Goal: Information Seeking & Learning: Learn about a topic

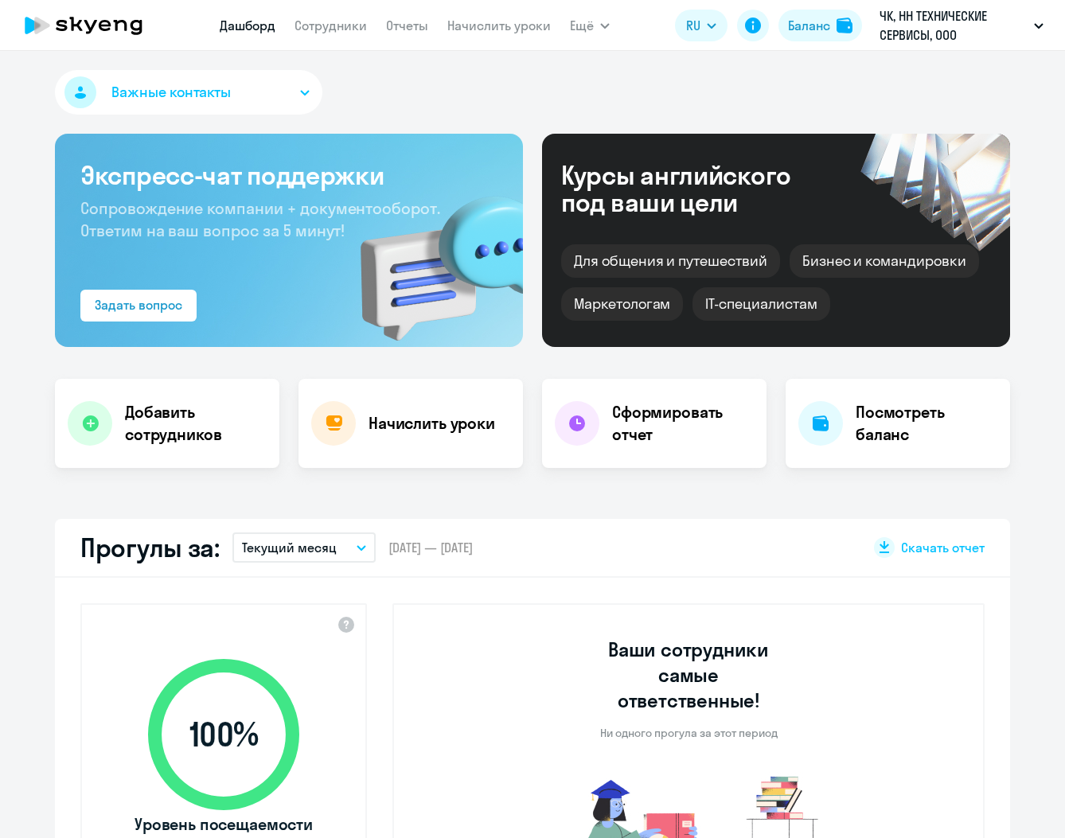
select select "30"
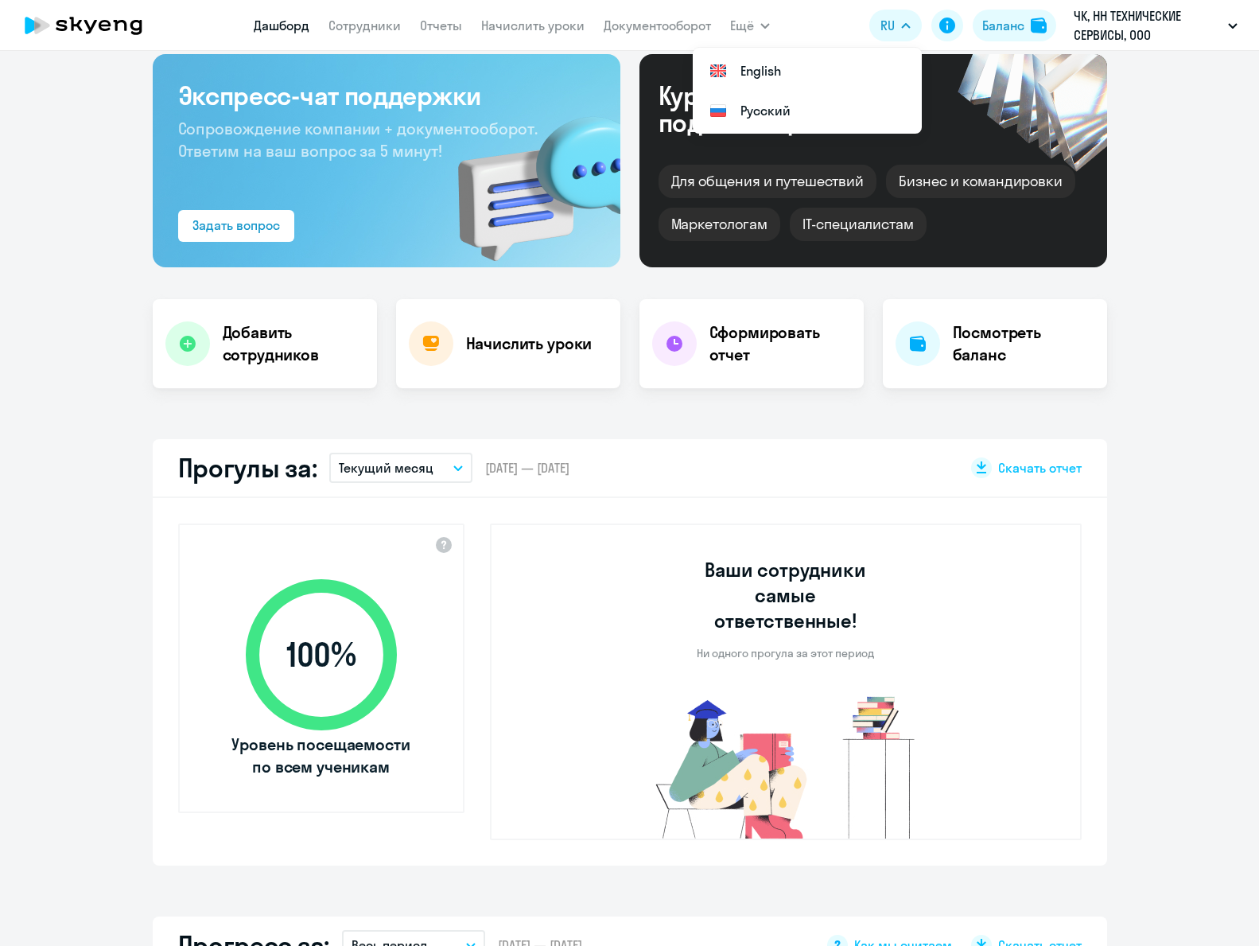
scroll to position [637, 0]
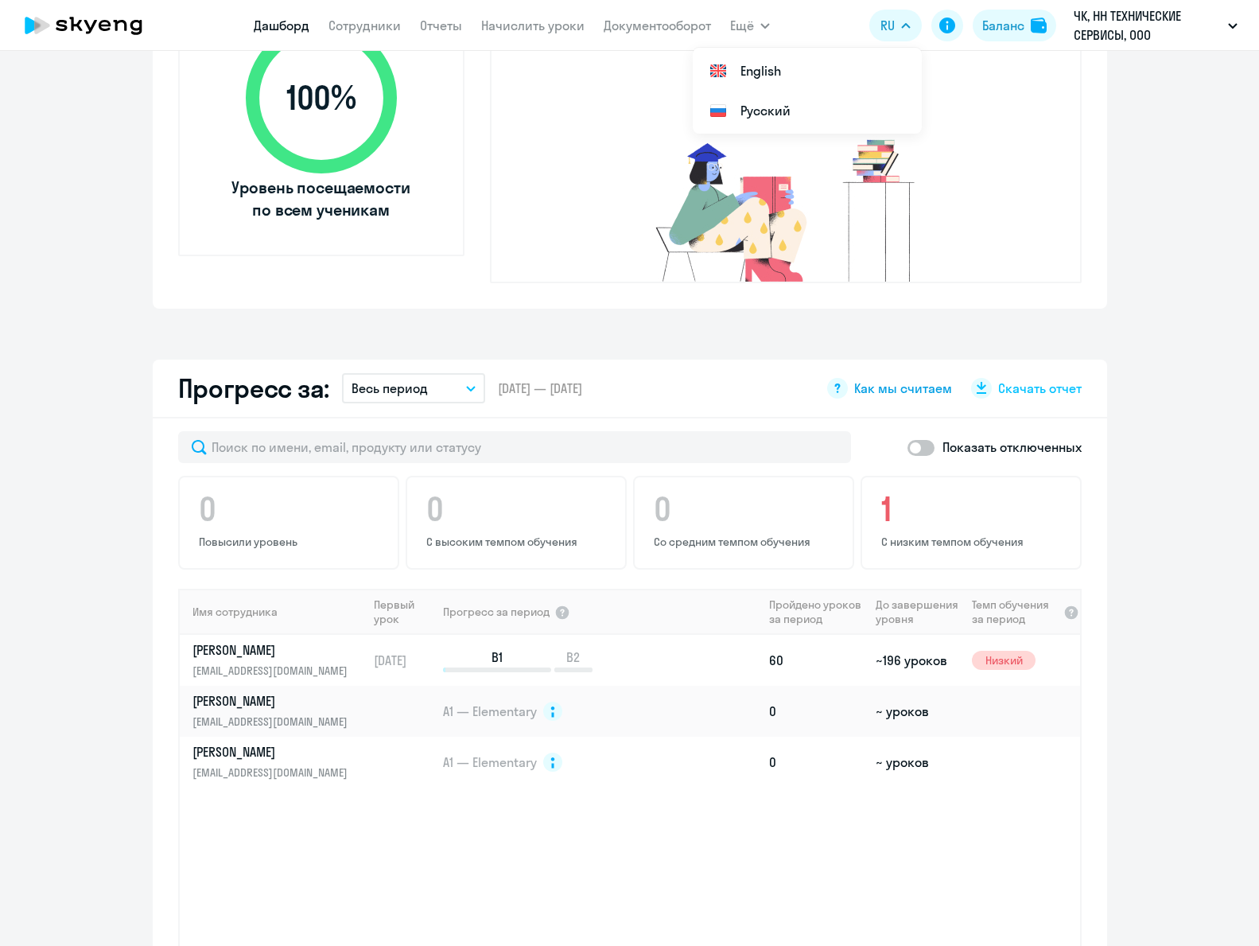
click at [898, 380] on span "Как мы считаем" at bounding box center [904, 389] width 98 height 18
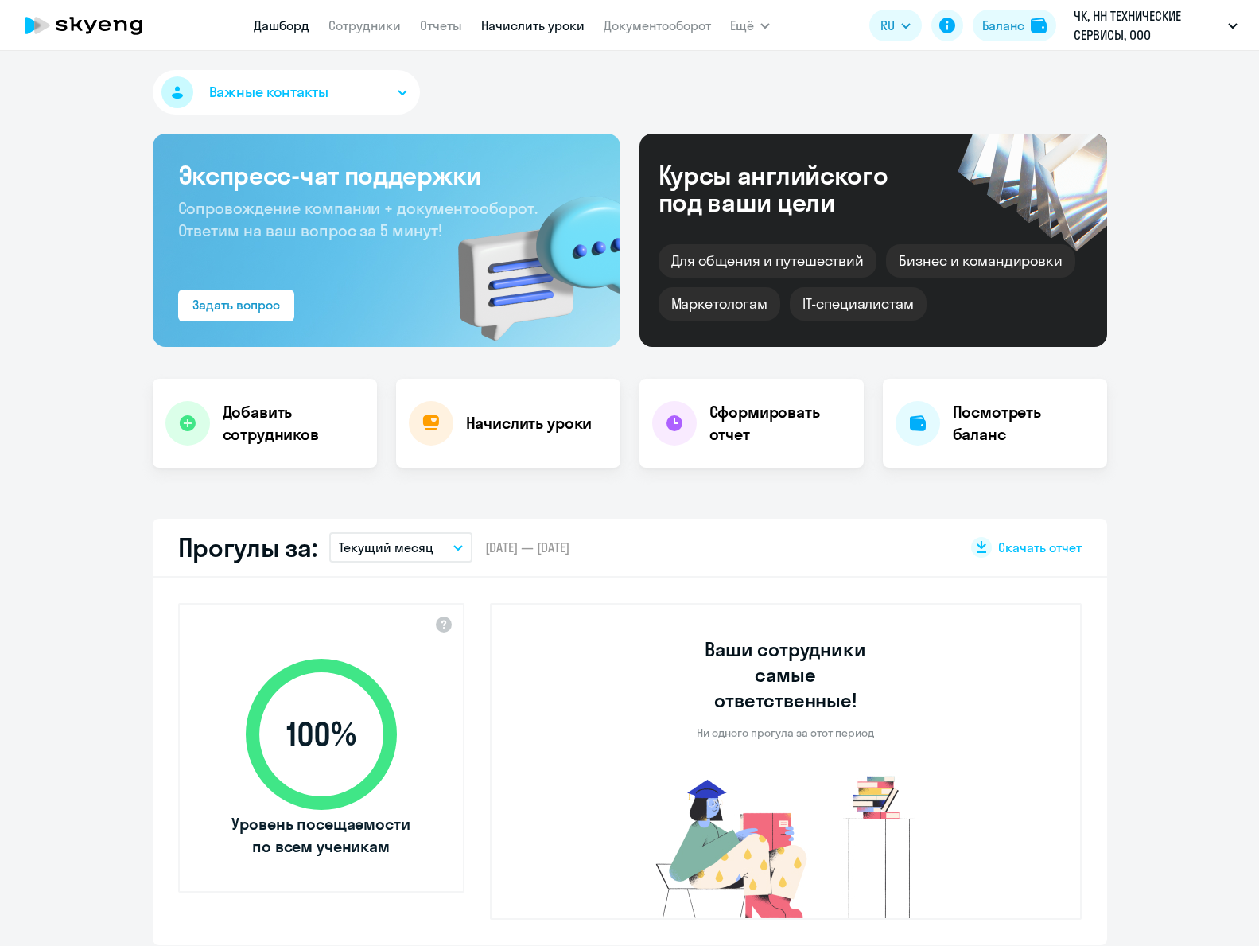
click at [508, 26] on link "Начислить уроки" at bounding box center [532, 26] width 103 height 16
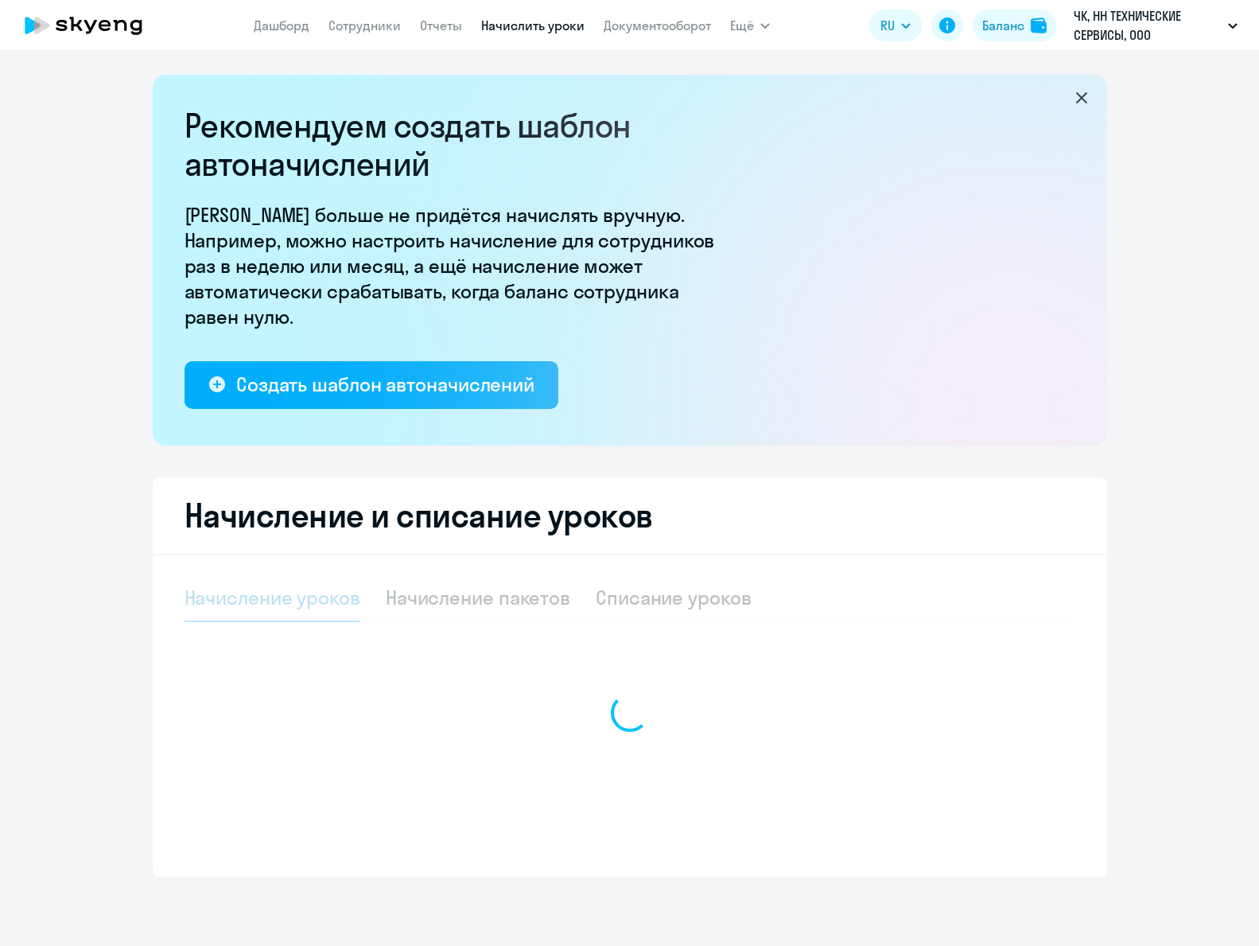
select select "10"
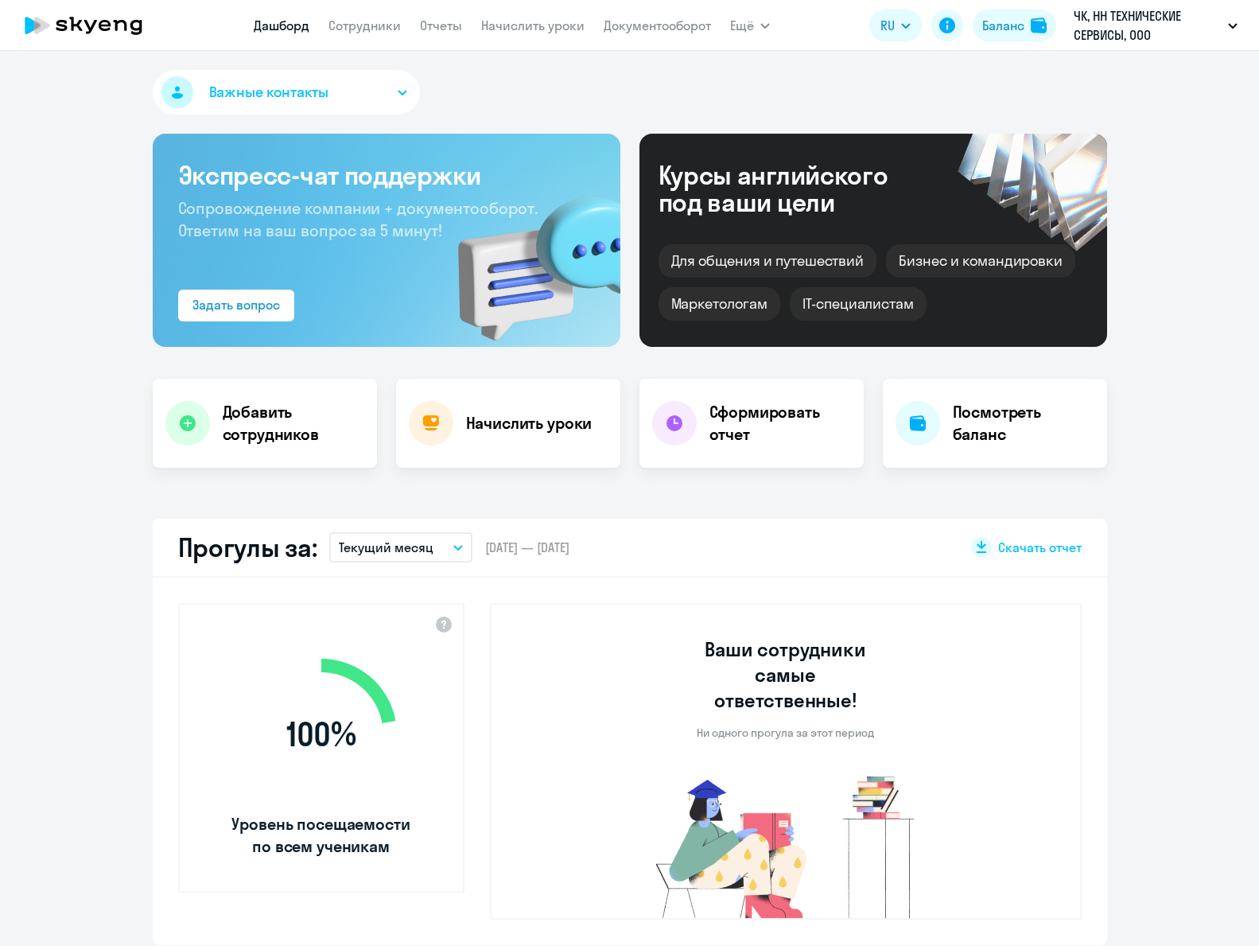
select select "30"
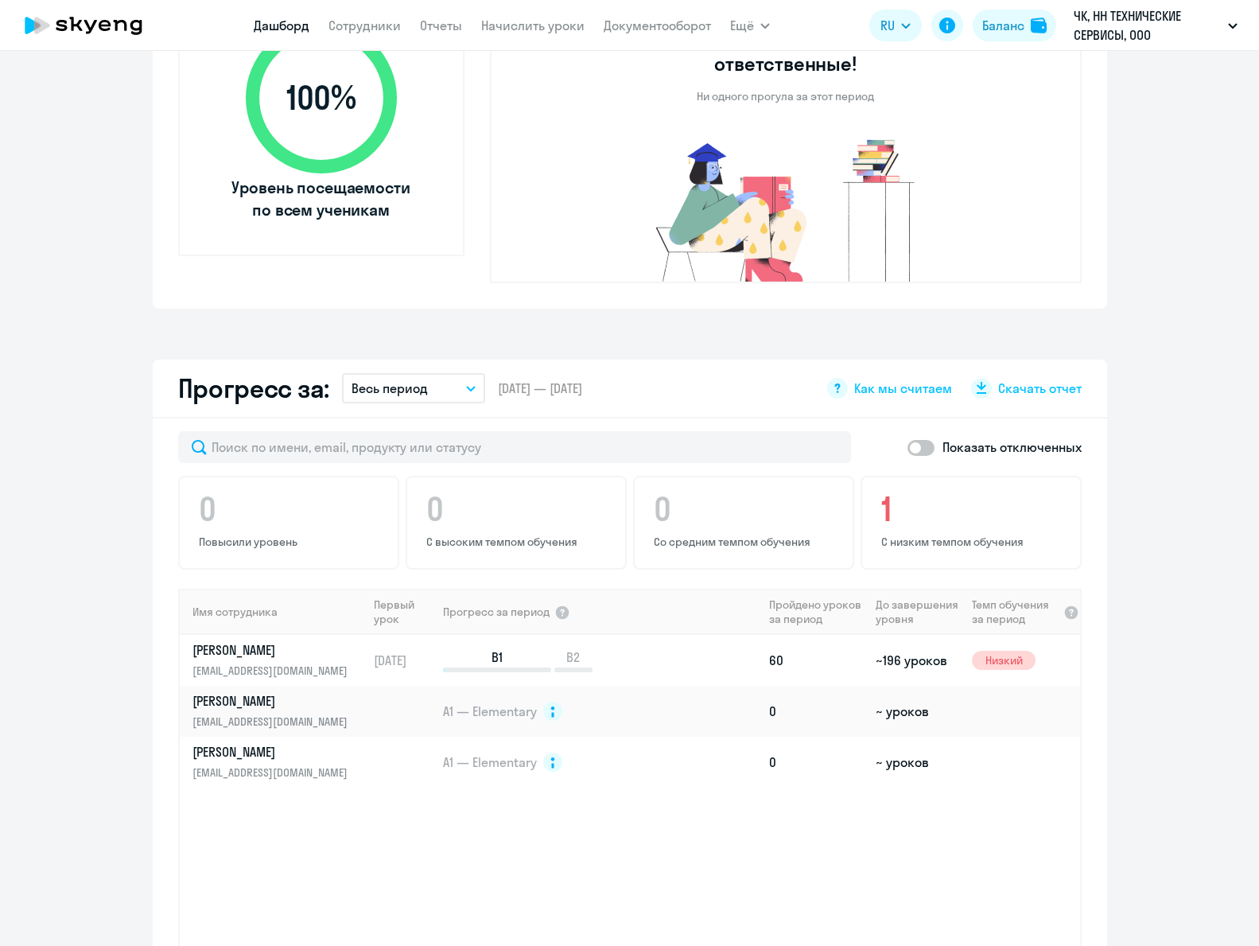
scroll to position [716, 0]
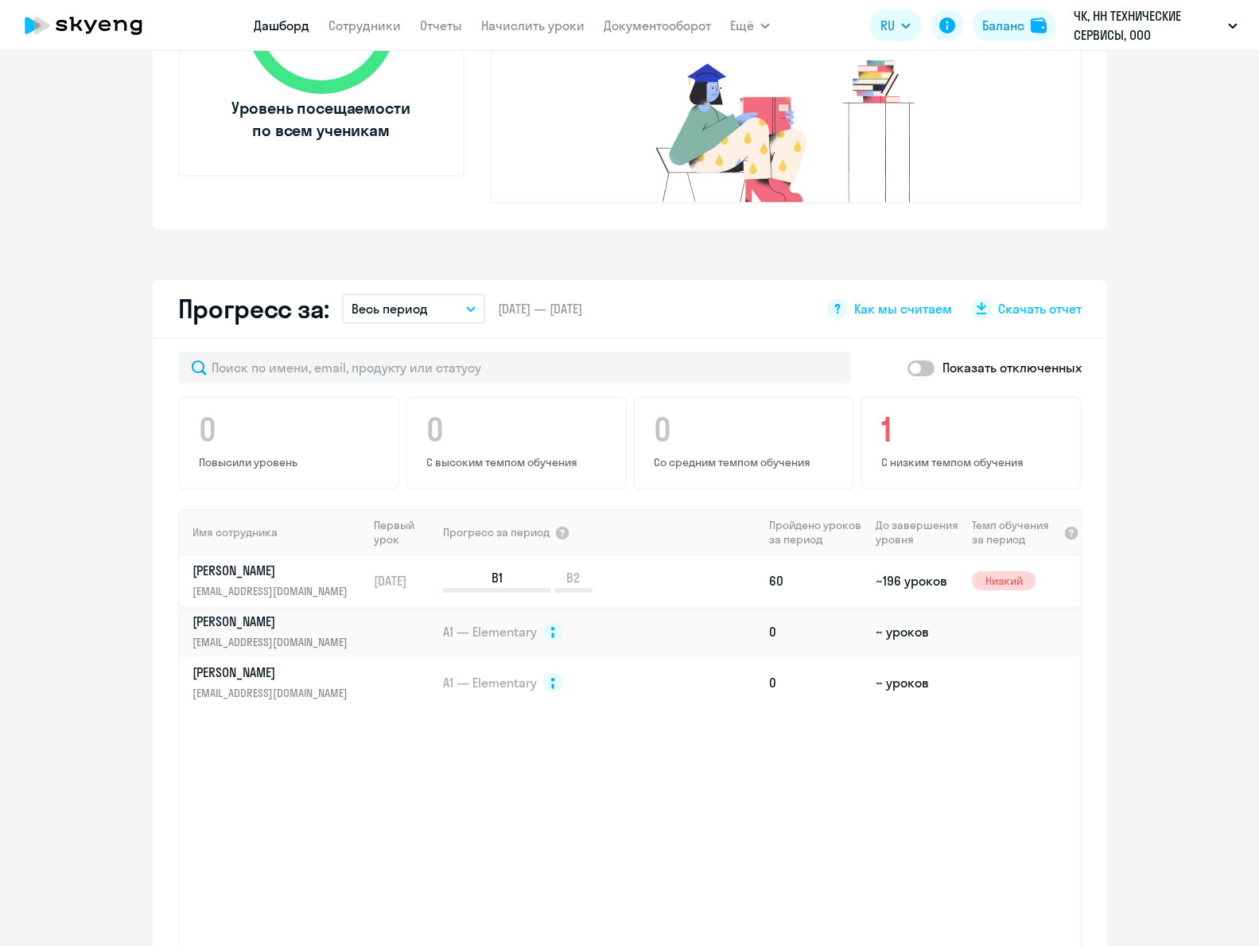
click at [890, 556] on td "~196 уроков" at bounding box center [918, 580] width 96 height 51
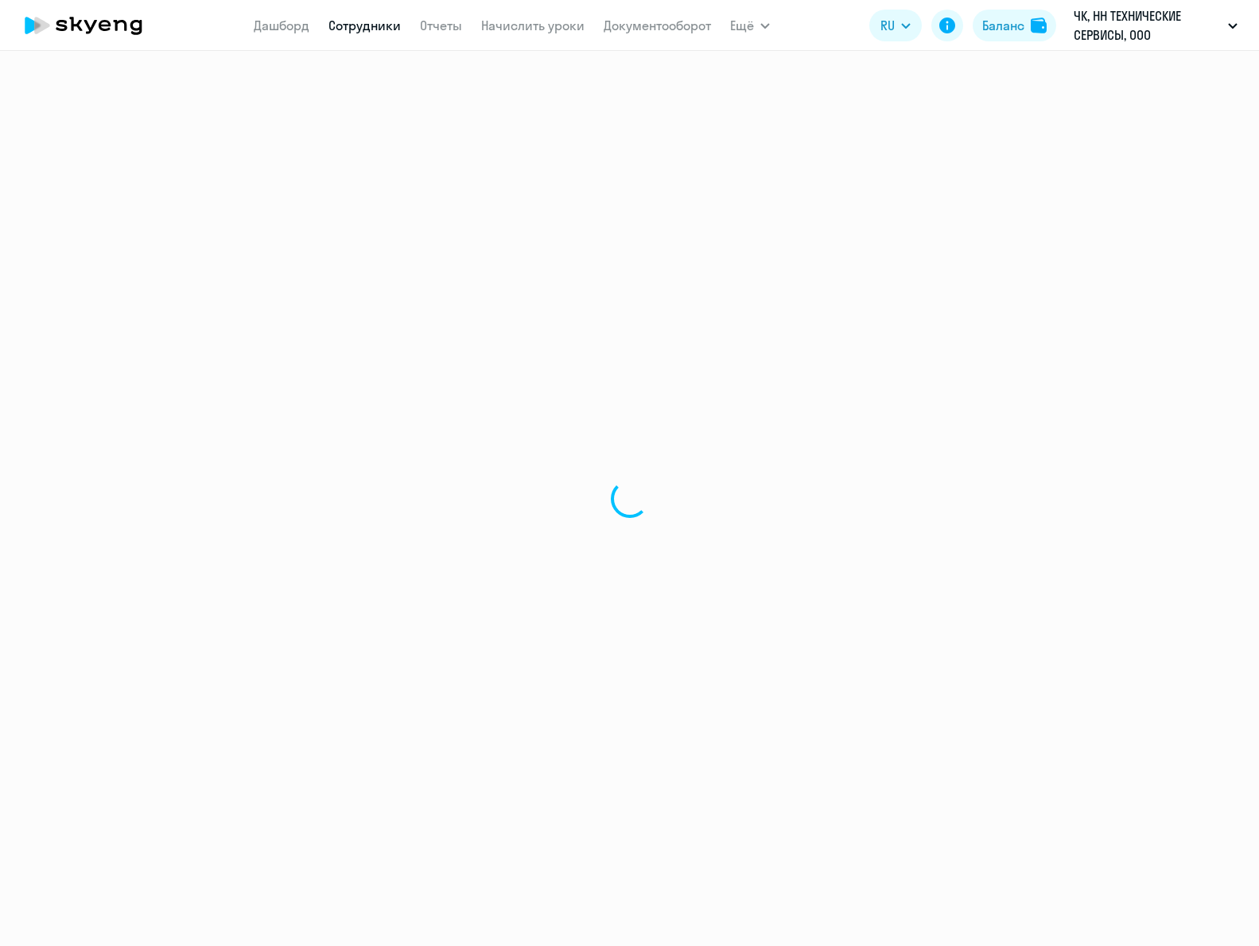
select select "english"
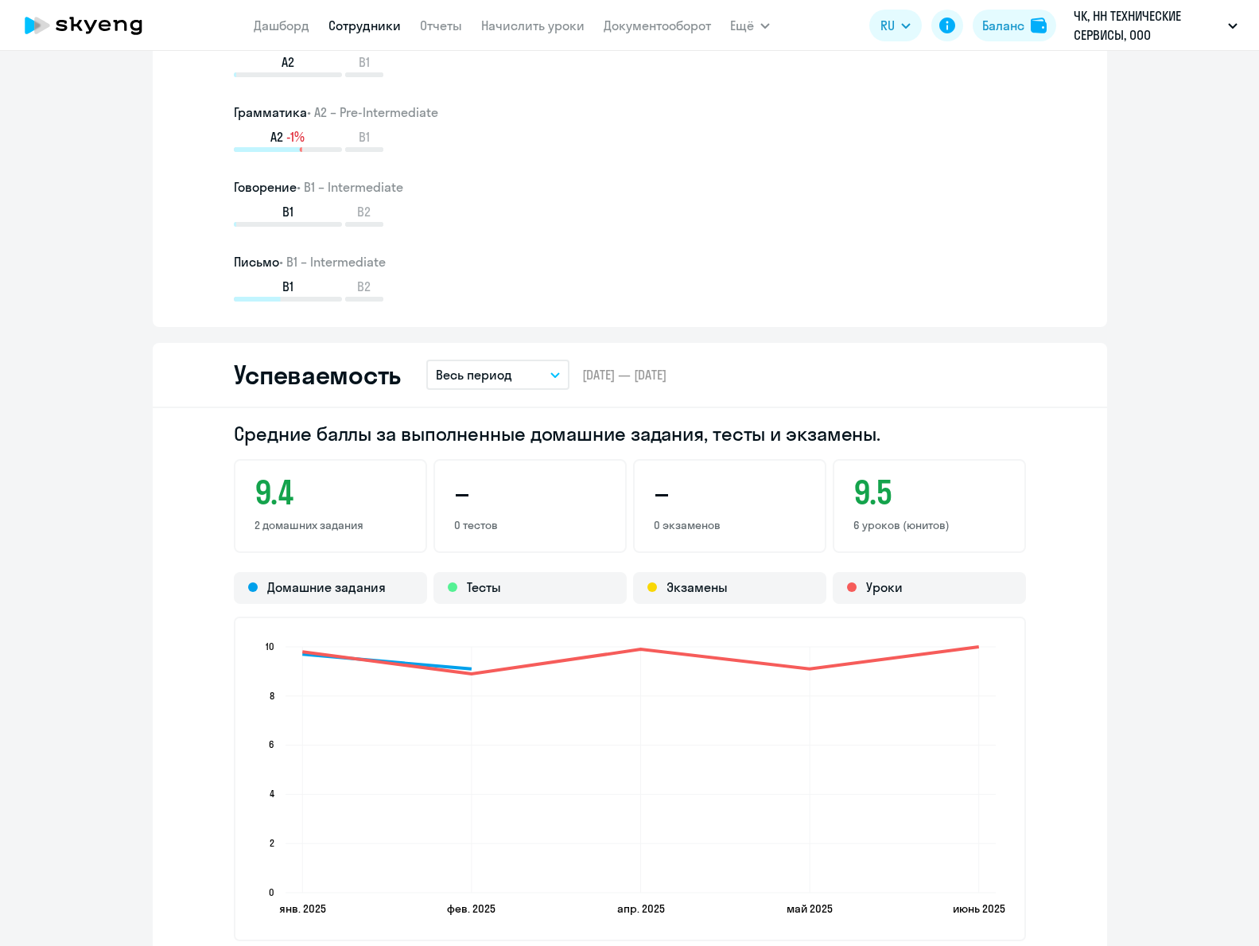
scroll to position [1010, 0]
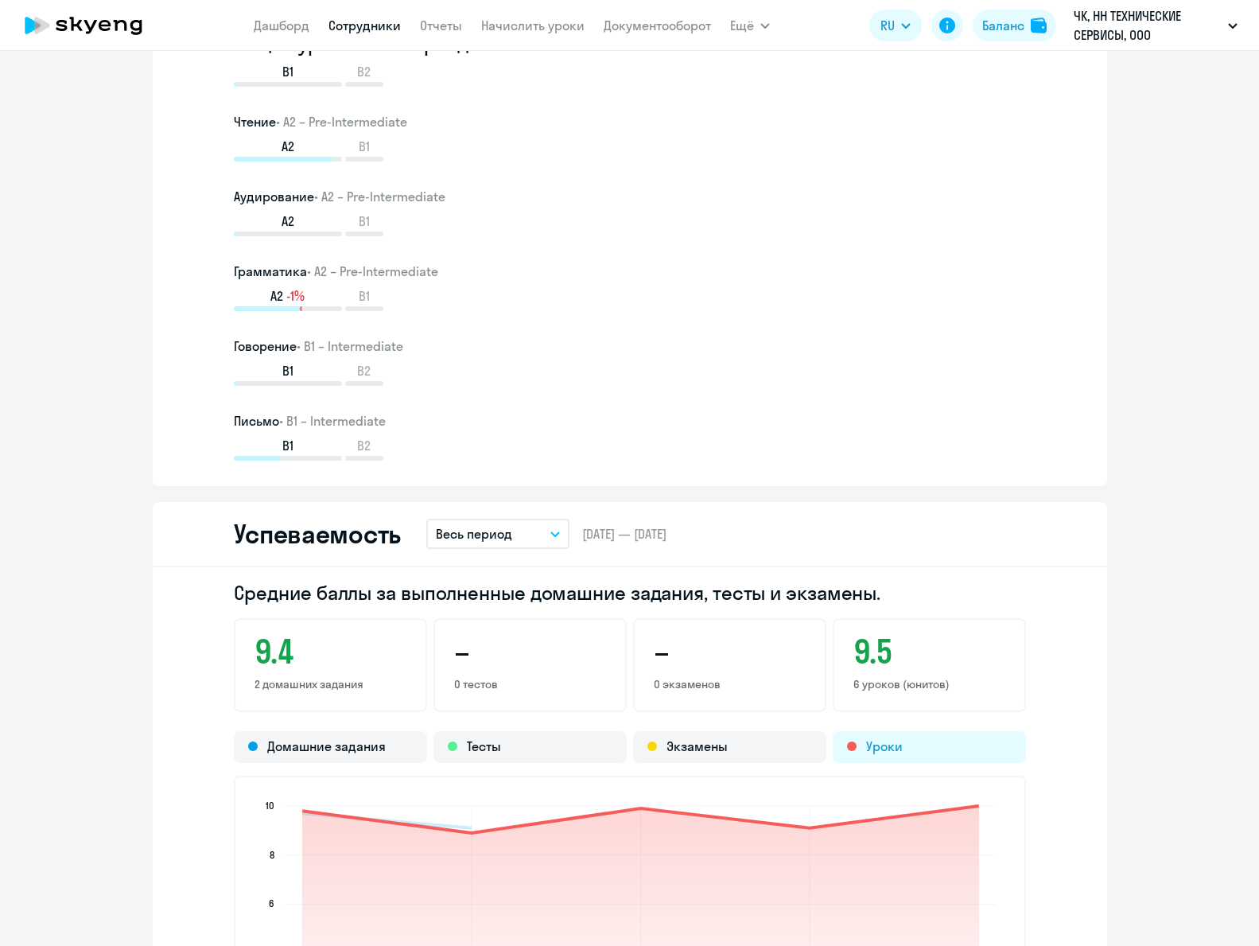
click at [860, 744] on div "Уроки" at bounding box center [929, 747] width 193 height 32
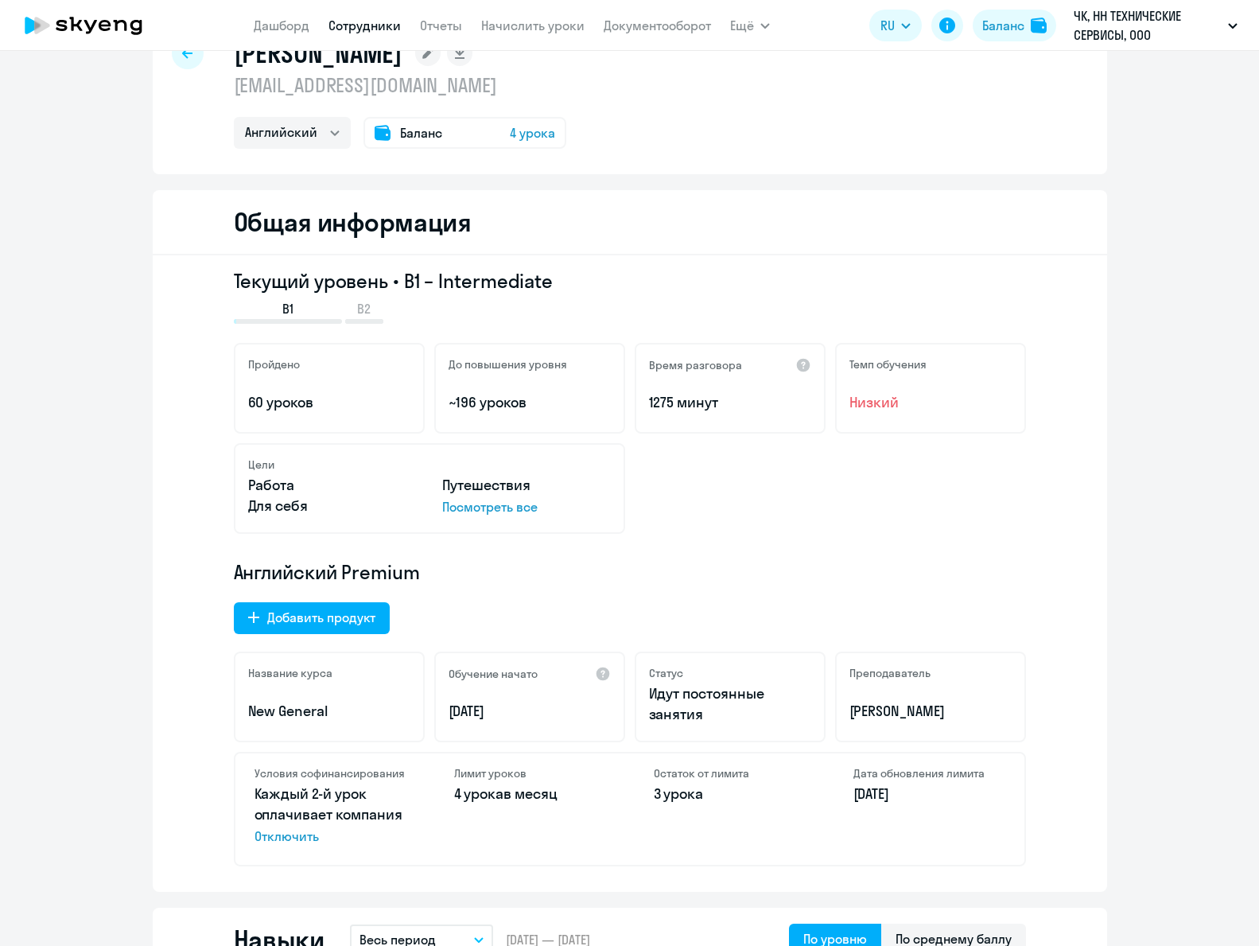
scroll to position [0, 0]
